Goal: Check status: Check status

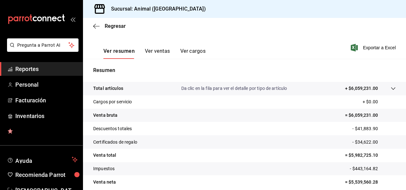
scroll to position [116, 0]
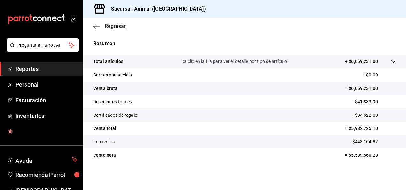
click at [96, 28] on icon "button" at bounding box center [96, 26] width 6 height 6
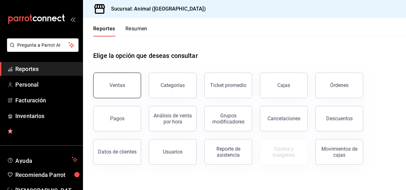
click at [125, 77] on button "Ventas" at bounding box center [117, 85] width 48 height 26
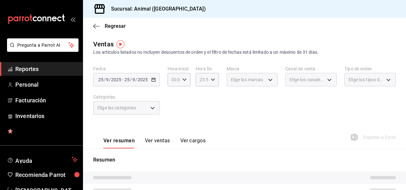
click at [153, 82] on div "[DATE] [DATE] - [DATE] [DATE]" at bounding box center [126, 79] width 67 height 13
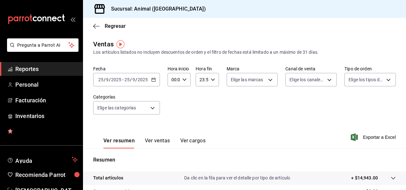
click at [153, 82] on icon "button" at bounding box center [153, 79] width 4 height 4
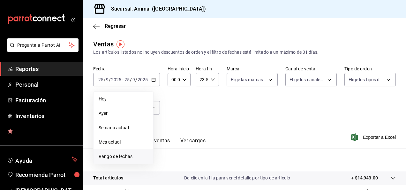
click at [140, 155] on span "Rango de fechas" at bounding box center [123, 156] width 49 height 7
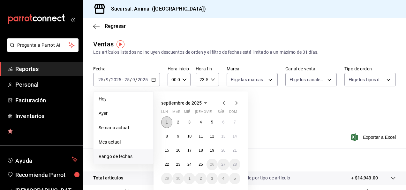
click at [166, 122] on abbr "1" at bounding box center [167, 122] width 2 height 4
click at [201, 162] on abbr "25" at bounding box center [200, 164] width 4 height 4
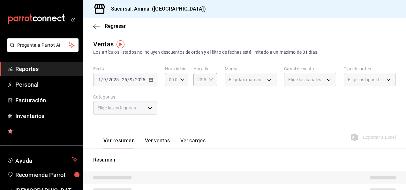
click at [184, 79] on div "00:00 Hora inicio" at bounding box center [176, 79] width 23 height 13
click at [172, 102] on button "04" at bounding box center [170, 98] width 9 height 13
type input "04:00"
click at [207, 78] on div at bounding box center [203, 95] width 406 height 190
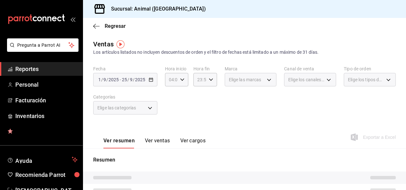
click at [209, 78] on \(Stroke\) "button" at bounding box center [211, 79] width 4 height 2
click at [199, 107] on button "04" at bounding box center [198, 110] width 9 height 13
click at [209, 94] on span "00" at bounding box center [209, 95] width 1 height 5
type input "04:00"
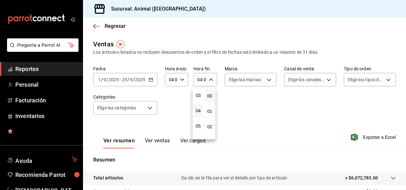
click at [231, 47] on div at bounding box center [203, 95] width 406 height 190
click at [147, 77] on div "[DATE] [DATE] - [DATE] [DATE]" at bounding box center [125, 79] width 64 height 13
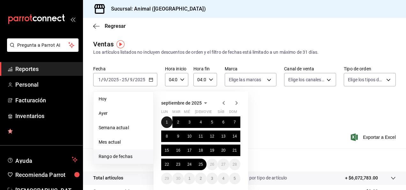
click at [166, 121] on abbr "1" at bounding box center [167, 122] width 2 height 4
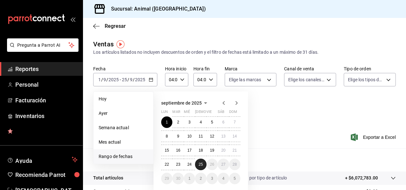
click at [201, 162] on abbr "25" at bounding box center [200, 164] width 4 height 4
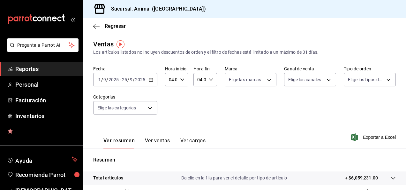
click at [151, 82] on div "[DATE] [DATE] - [DATE] [DATE]" at bounding box center [125, 79] width 64 height 13
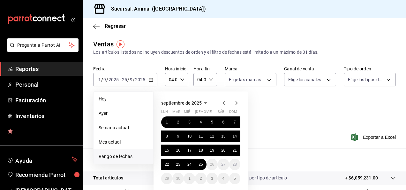
click at [273, 125] on div "Ver resumen Ver ventas Ver cargos Exportar a Excel" at bounding box center [244, 135] width 323 height 26
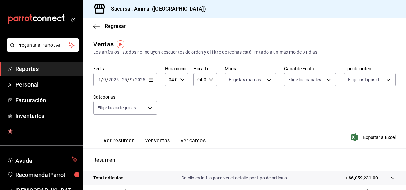
scroll to position [116, 0]
